Goal: Task Accomplishment & Management: Use online tool/utility

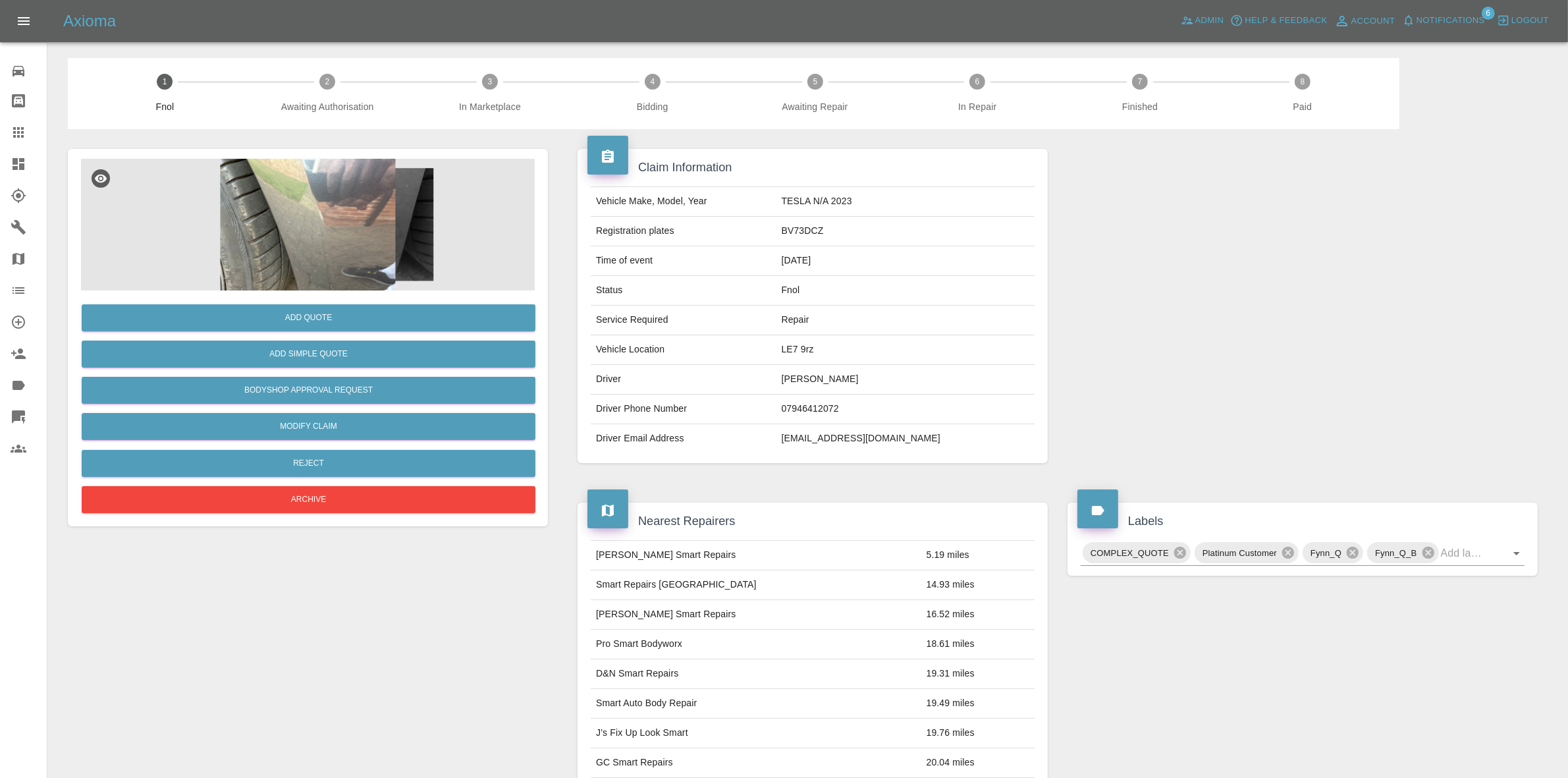
click at [363, 247] on img at bounding box center [307, 224] width 454 height 131
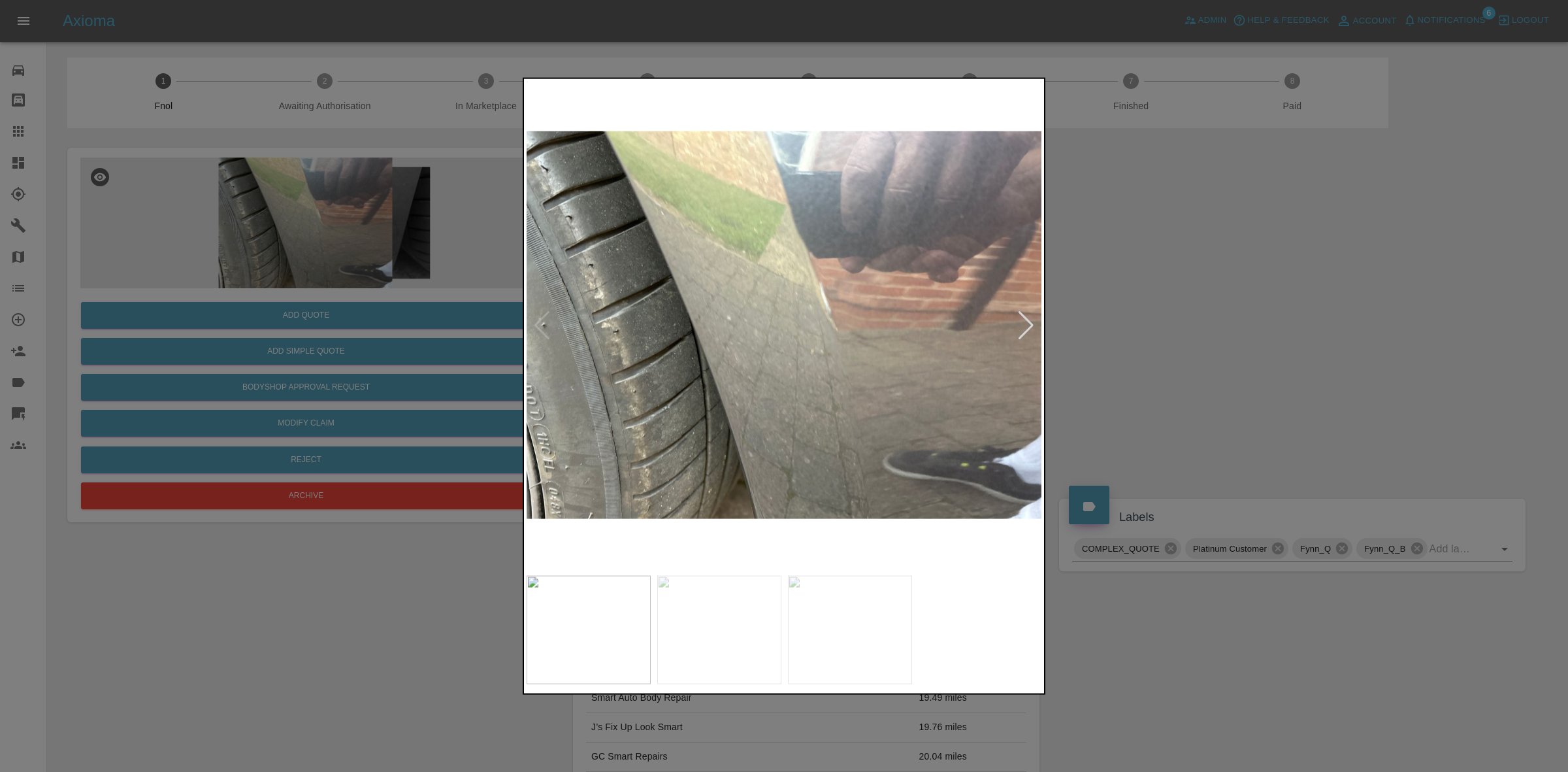
click at [1032, 320] on div at bounding box center [1027, 324] width 18 height 29
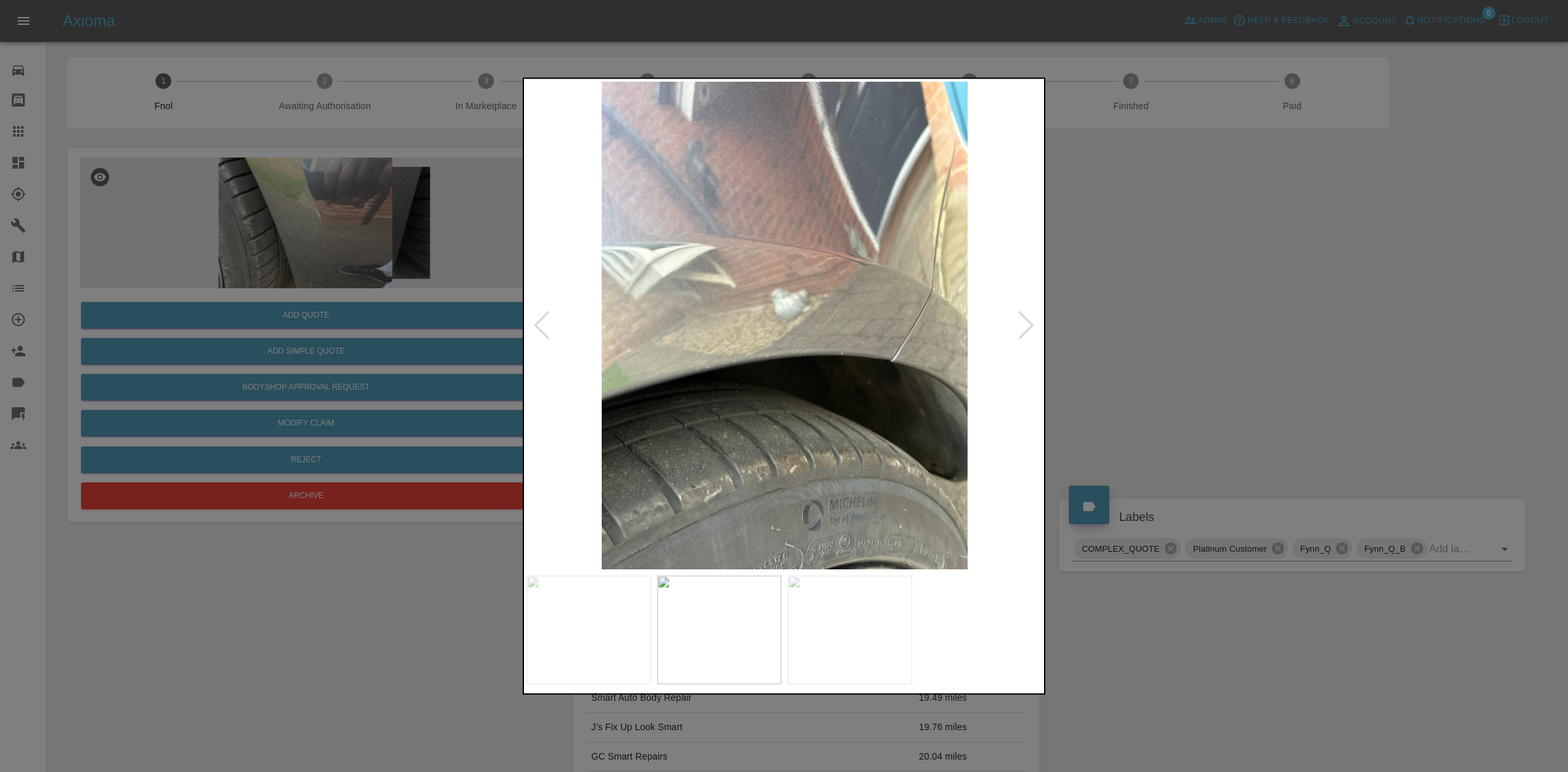
click at [1032, 320] on div at bounding box center [1027, 324] width 18 height 29
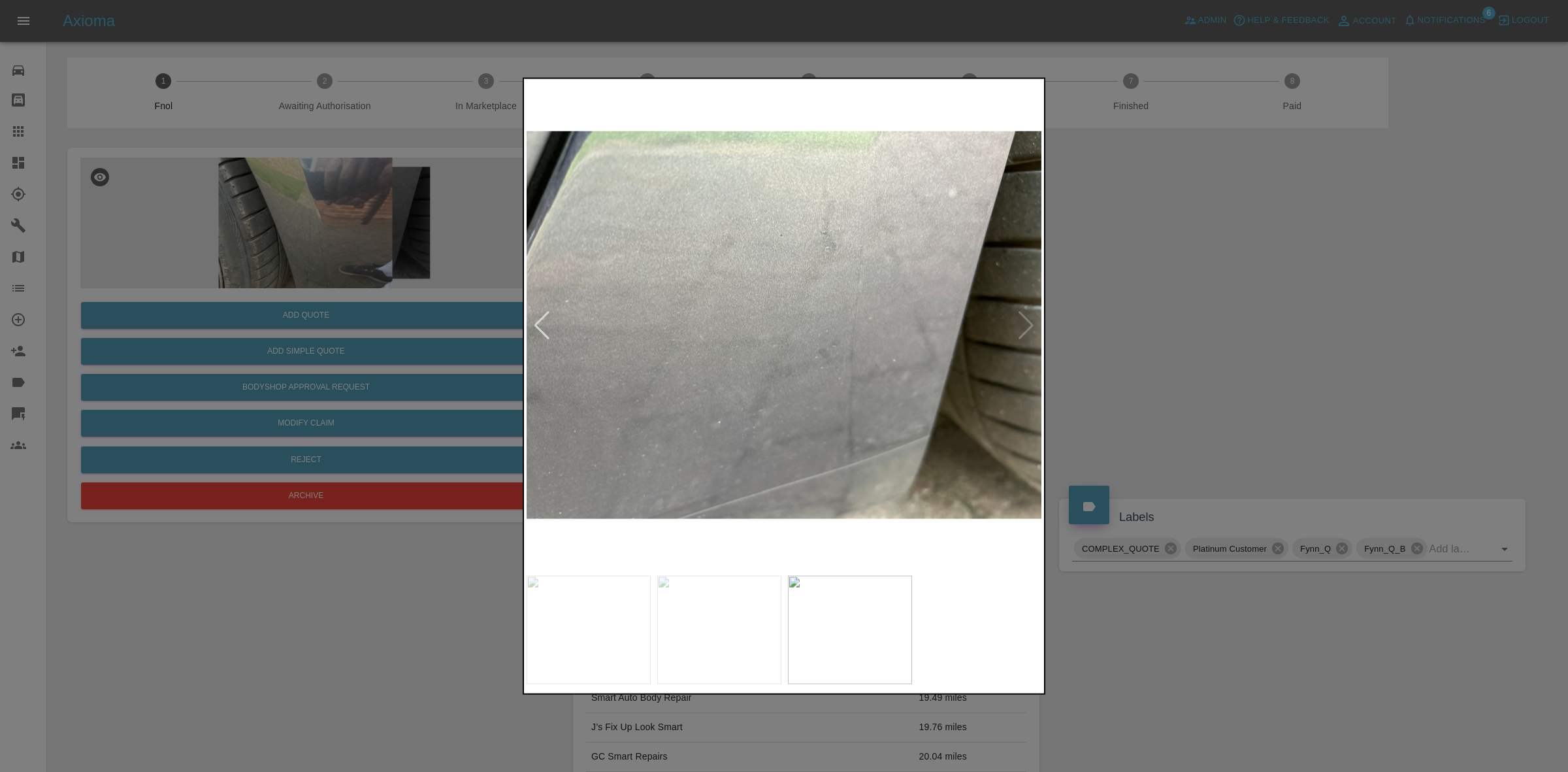
click at [1032, 320] on img at bounding box center [784, 325] width 516 height 487
click at [1217, 347] on div at bounding box center [784, 386] width 1568 height 772
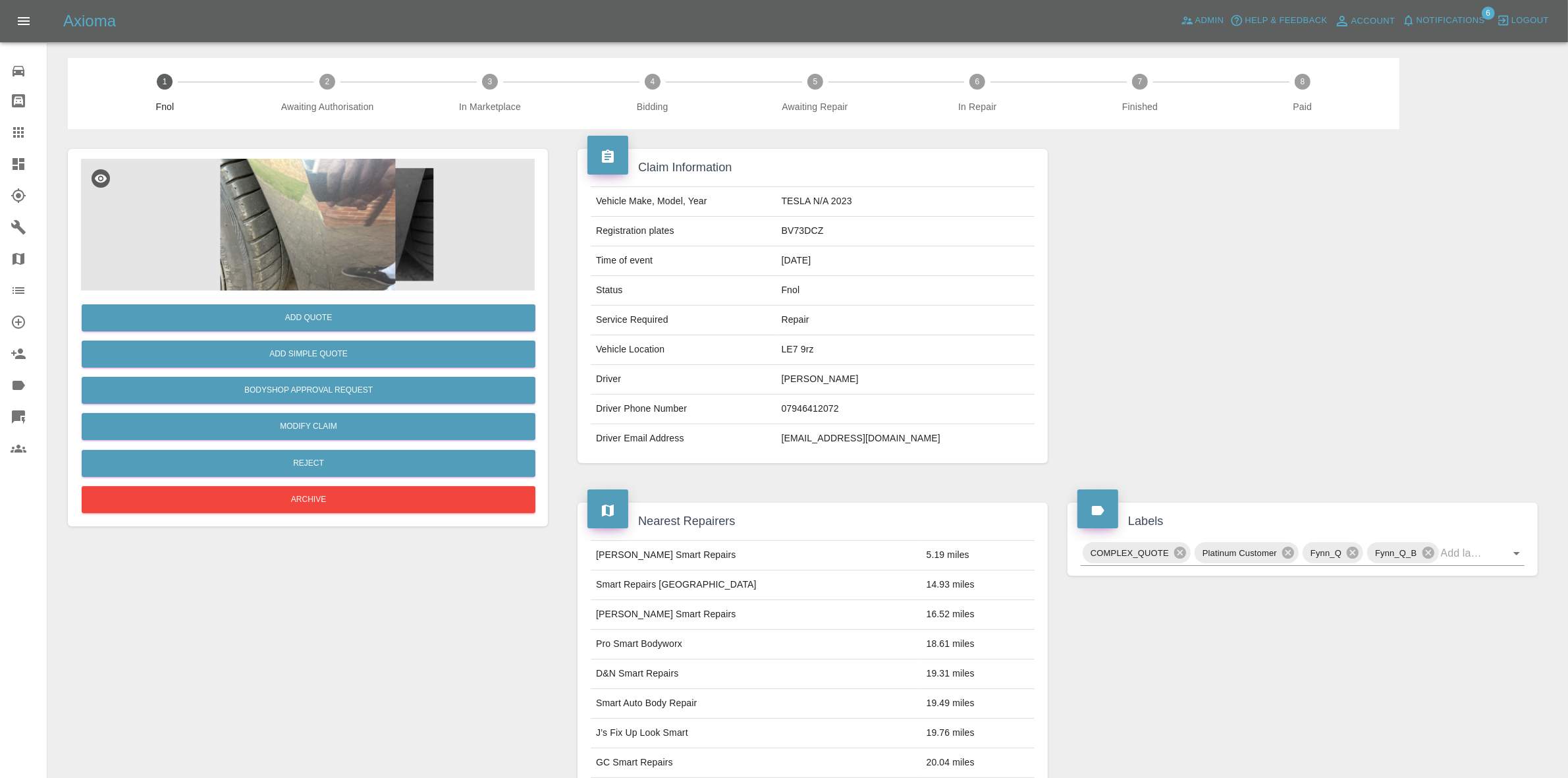
click at [284, 182] on img at bounding box center [307, 224] width 454 height 131
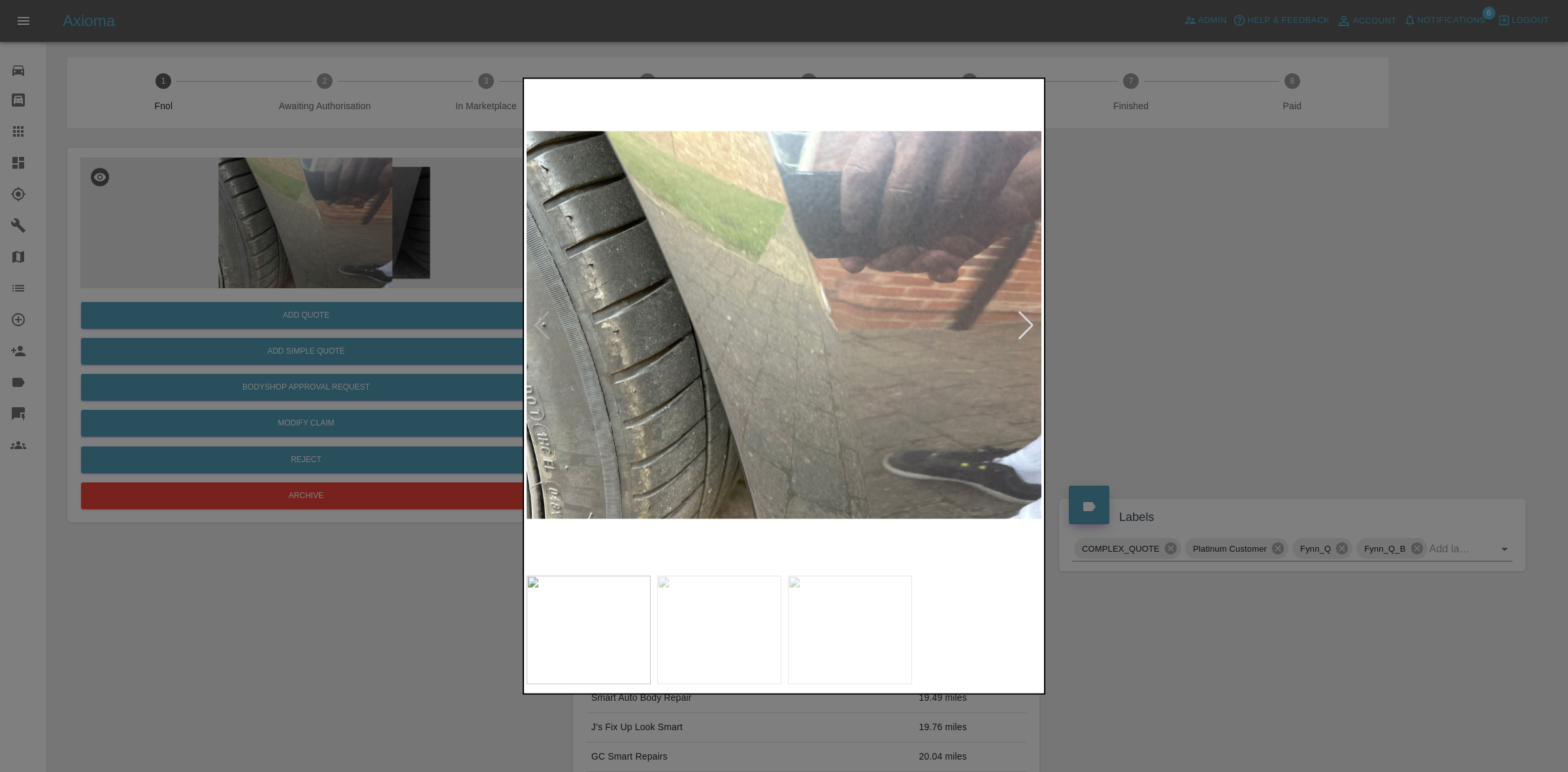
click at [1020, 322] on div at bounding box center [1027, 324] width 18 height 29
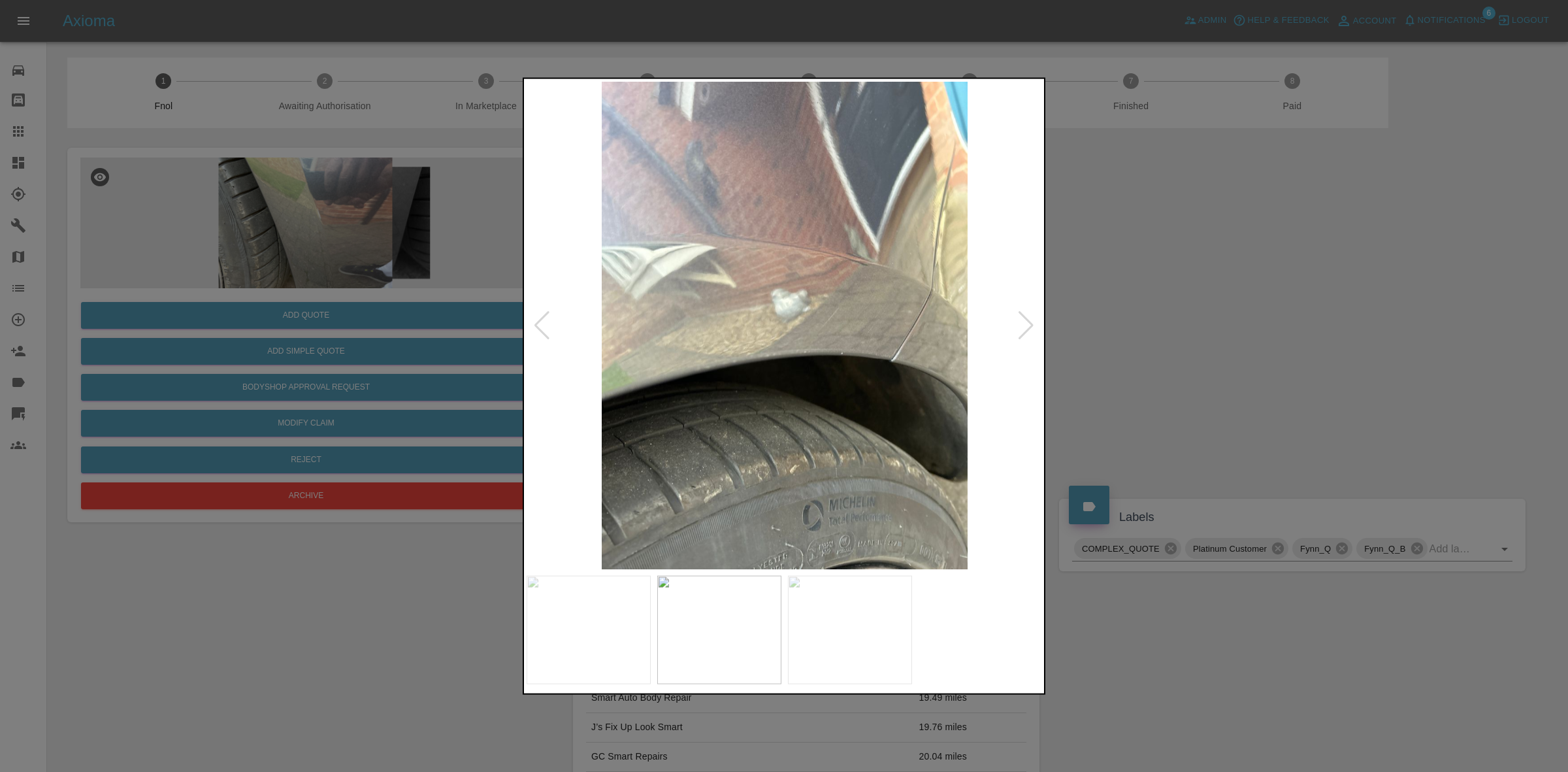
click at [1020, 322] on div at bounding box center [1027, 324] width 18 height 29
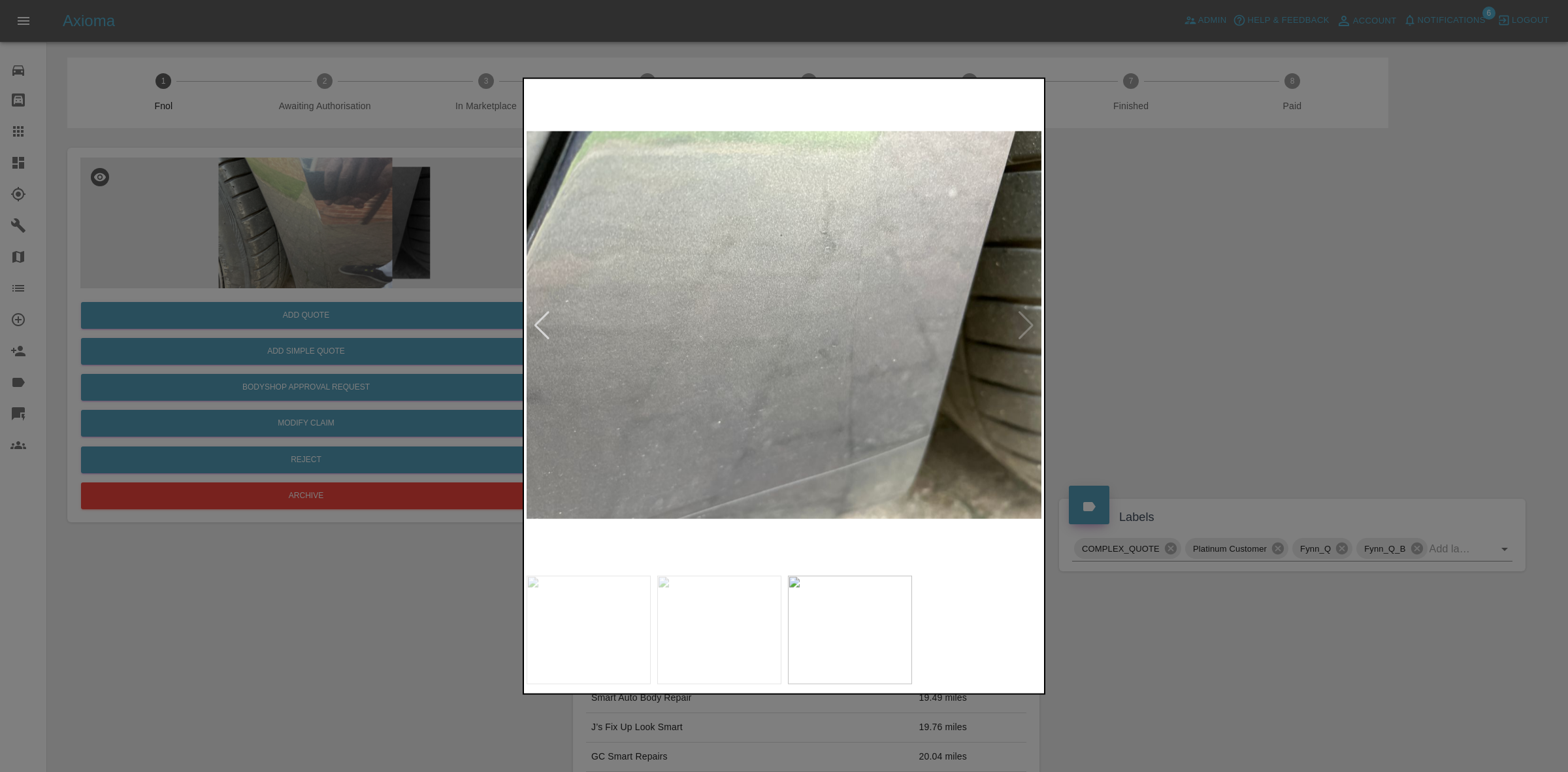
click at [1020, 322] on img at bounding box center [784, 325] width 516 height 487
click at [1320, 395] on div at bounding box center [784, 386] width 1568 height 772
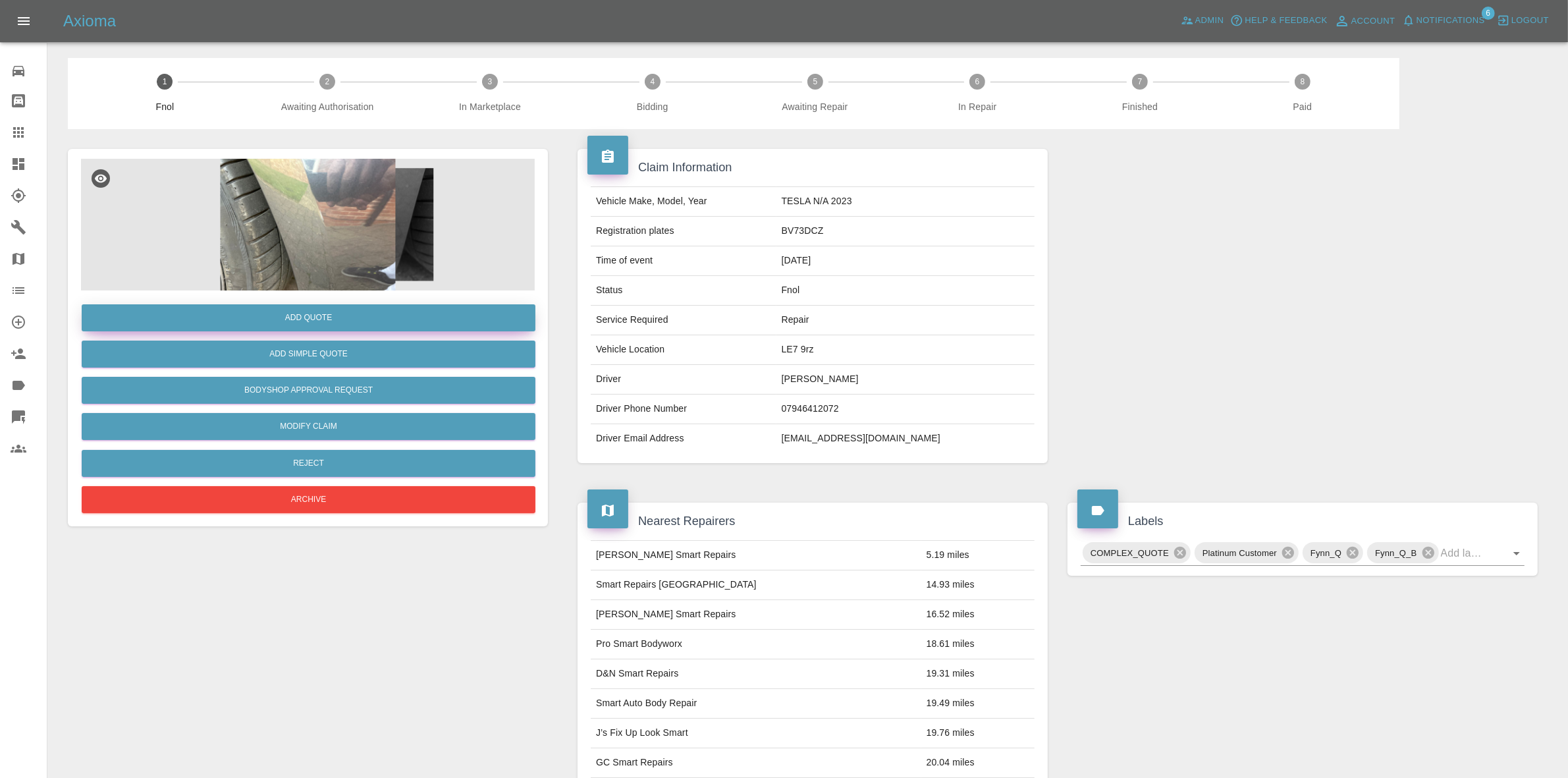
click at [312, 316] on button "Add Quote" at bounding box center [308, 317] width 454 height 27
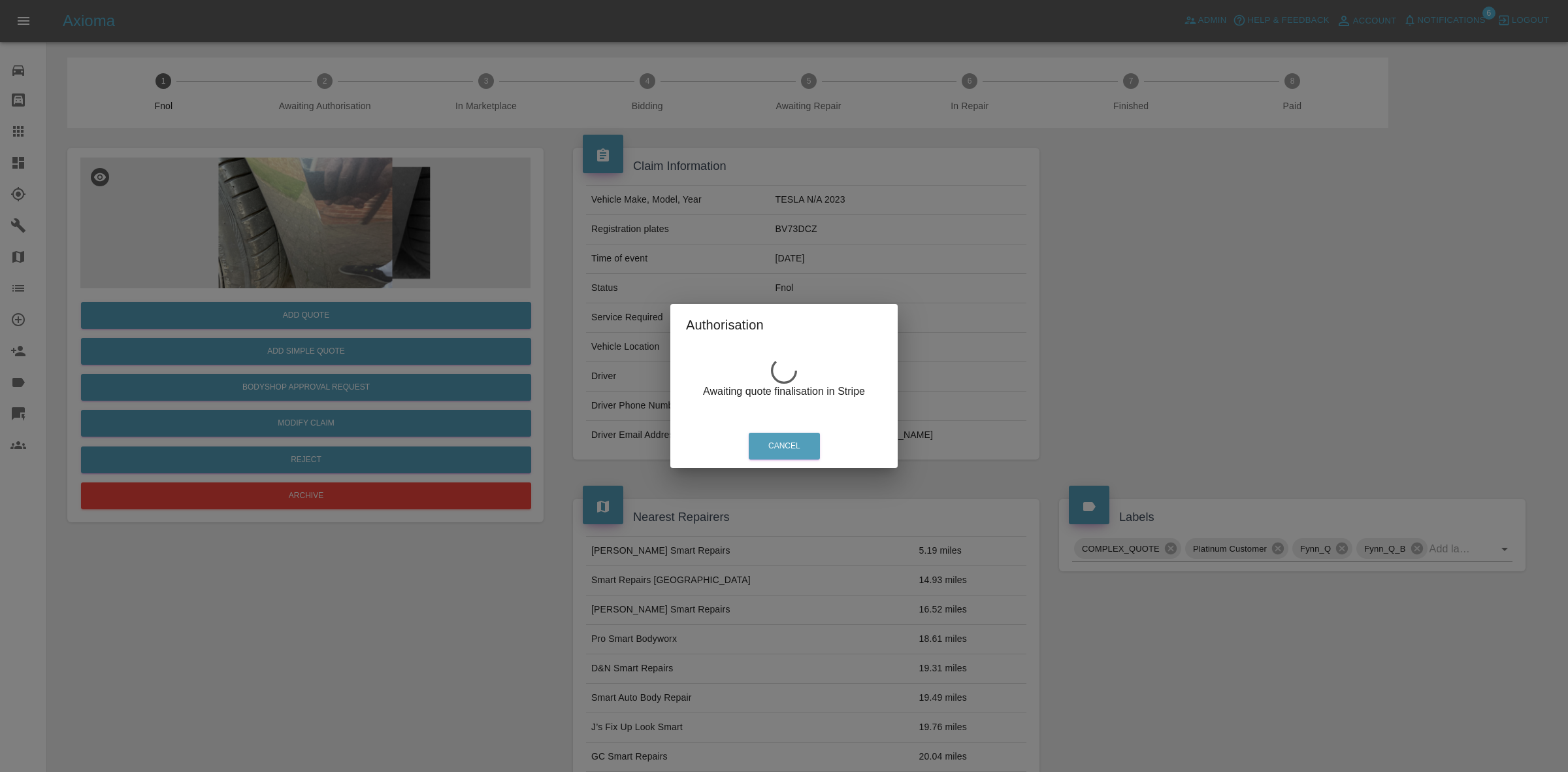
click at [508, 75] on div "Authorisation Awaiting quote finalisation in Stripe Cancel" at bounding box center [784, 386] width 1568 height 772
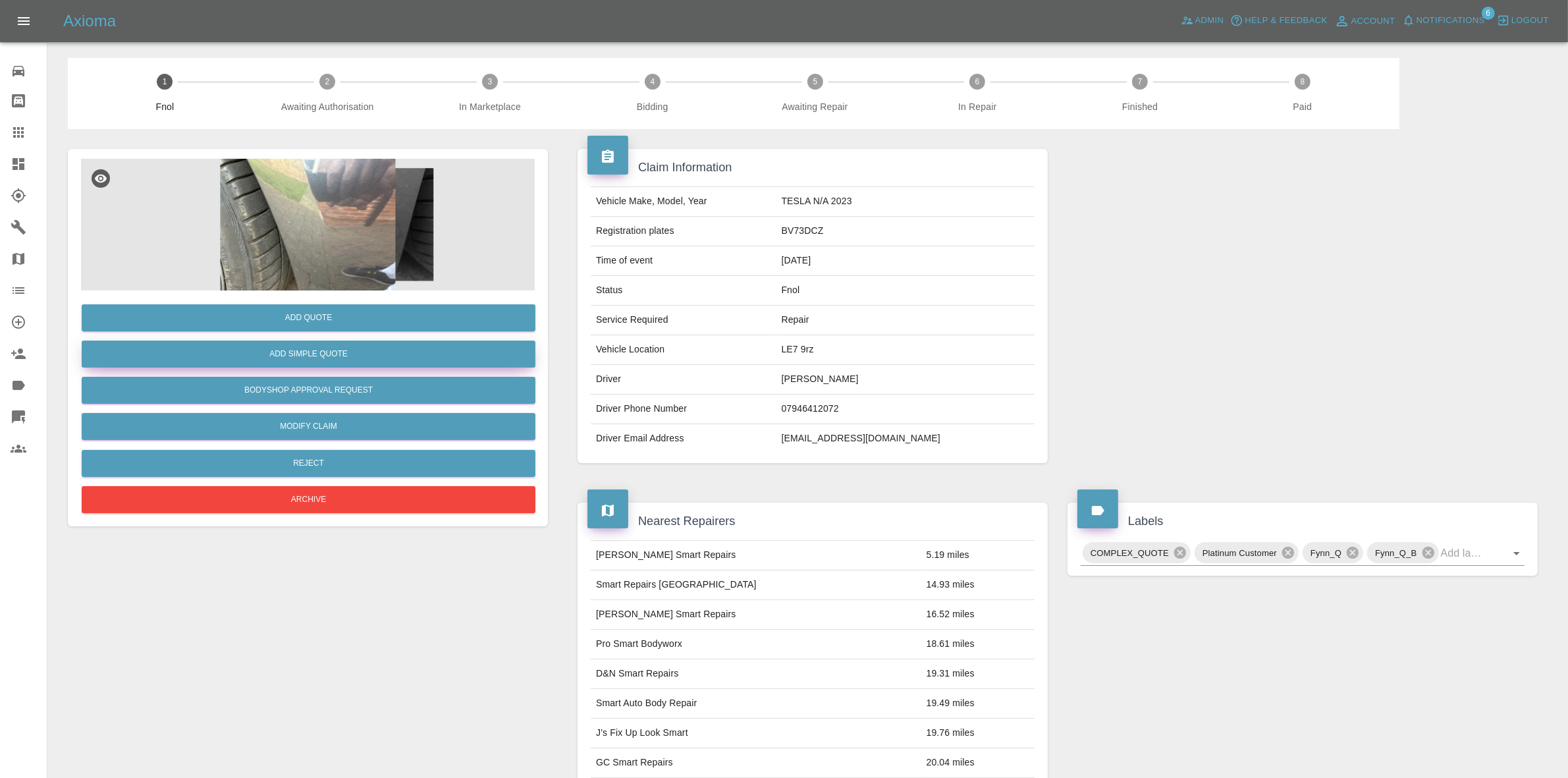
click at [359, 348] on button "Add Simple Quote" at bounding box center [308, 354] width 454 height 27
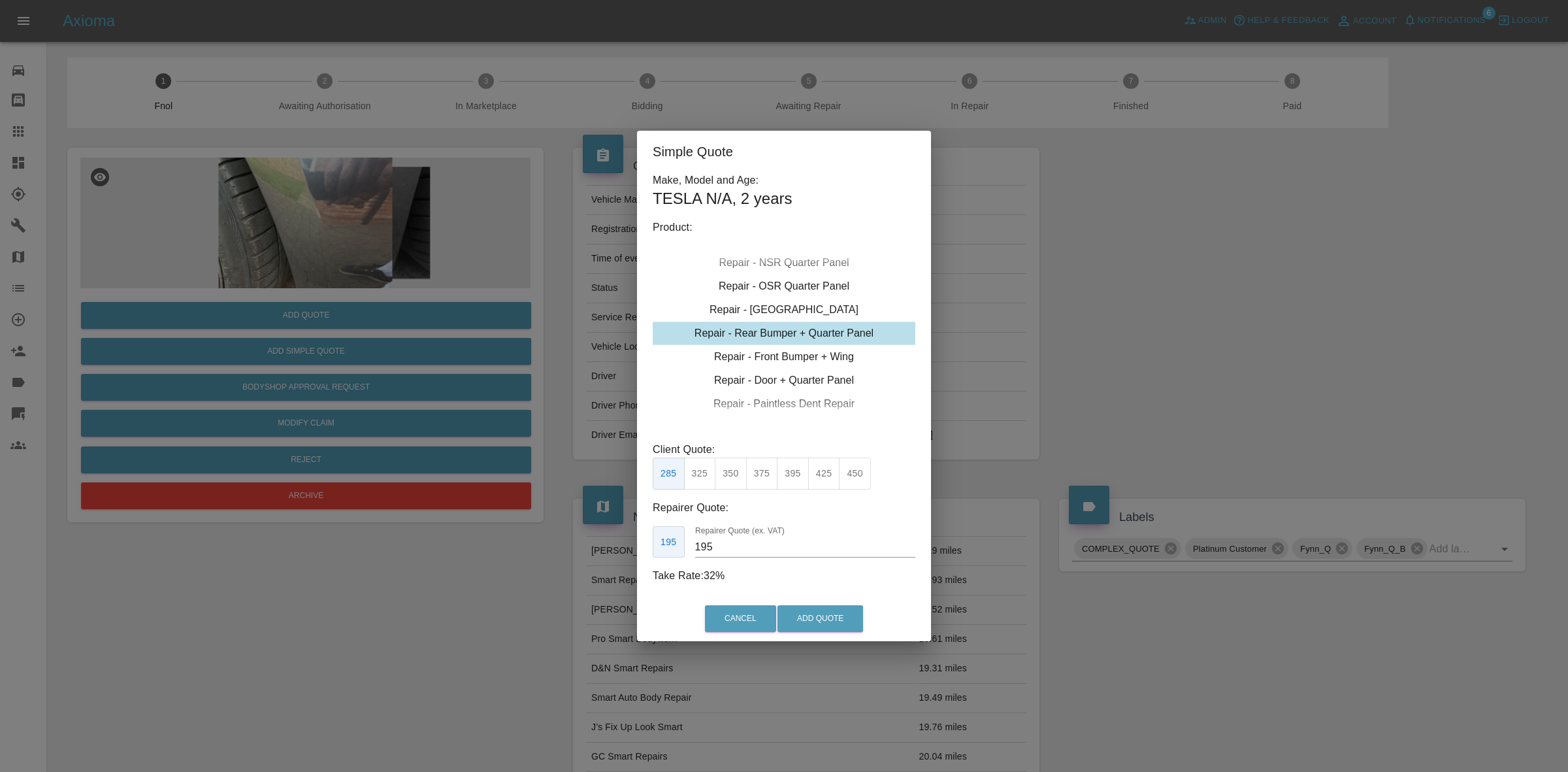
click at [696, 475] on button "325" at bounding box center [700, 473] width 32 height 32
click at [748, 546] on input "200" at bounding box center [805, 546] width 220 height 21
type input "200"
click at [834, 605] on div "Cancel Add Quote" at bounding box center [784, 618] width 294 height 43
click at [828, 628] on button "Add Quote" at bounding box center [820, 619] width 85 height 27
